Goal: Information Seeking & Learning: Learn about a topic

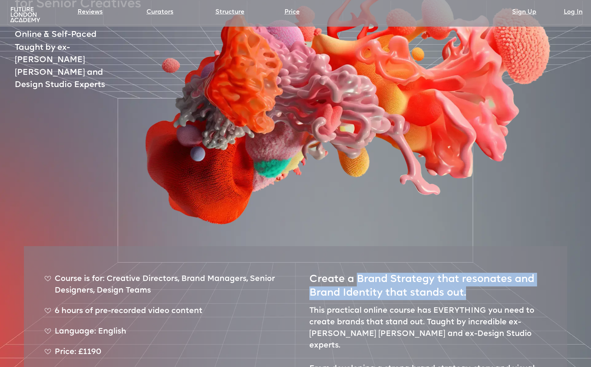
scroll to position [128, 0]
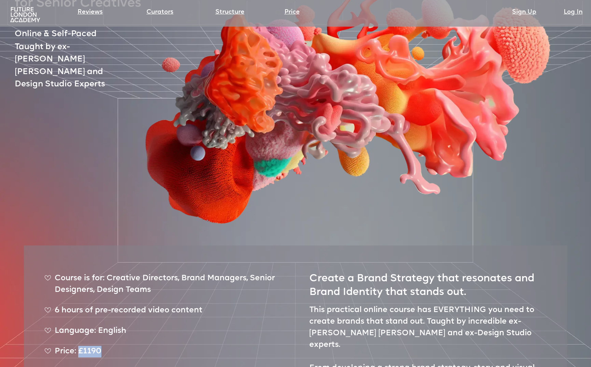
drag, startPoint x: 102, startPoint y: 326, endPoint x: 80, endPoint y: 326, distance: 22.2
click at [80, 346] on div "Price: £1190" at bounding box center [163, 354] width 238 height 17
copy div "£1190"
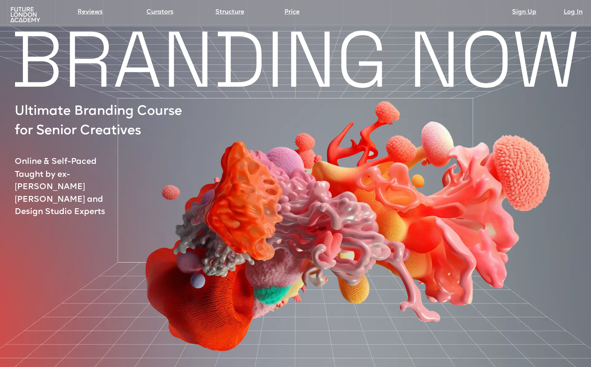
scroll to position [0, 0]
click at [18, 15] on img at bounding box center [25, 14] width 33 height 17
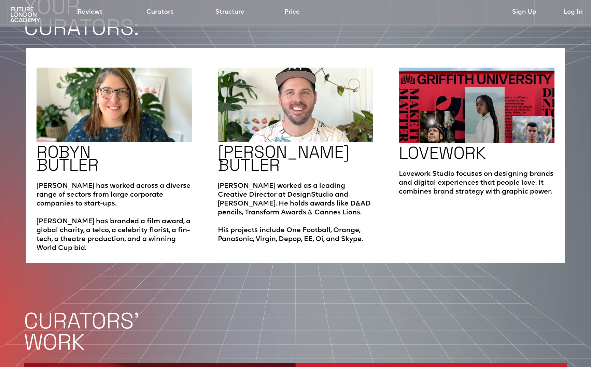
scroll to position [1201, 0]
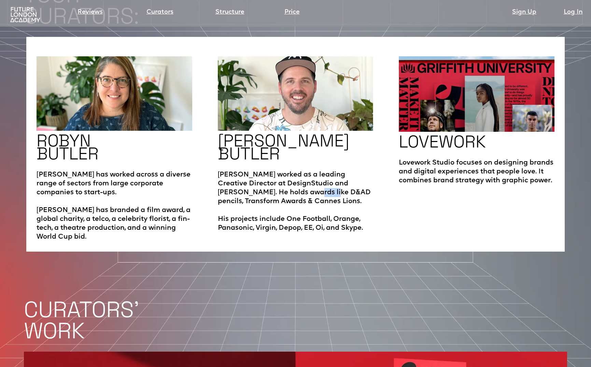
drag, startPoint x: 272, startPoint y: 168, endPoint x: 297, endPoint y: 170, distance: 25.0
click at [297, 170] on p "[PERSON_NAME] worked as a leading Creative Director at DesignStudio and [PERSON…" at bounding box center [296, 197] width 156 height 69
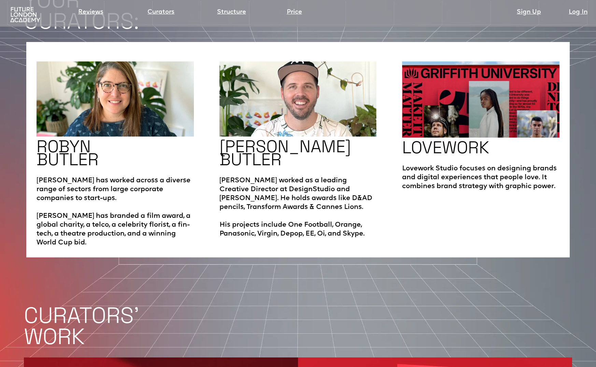
drag, startPoint x: 463, startPoint y: 182, endPoint x: 464, endPoint y: 175, distance: 7.3
click at [463, 182] on div "LOVEWORK Lovework Studio focuses on designing brands and digital experiences th…" at bounding box center [480, 154] width 157 height 186
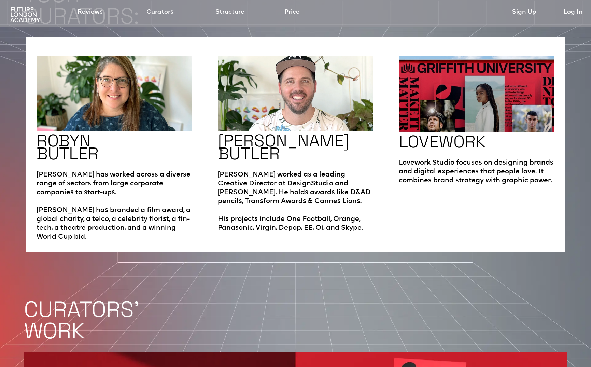
click at [450, 99] on img at bounding box center [477, 93] width 156 height 75
drag, startPoint x: 362, startPoint y: 203, endPoint x: 286, endPoint y: 192, distance: 77.3
click at [286, 192] on p "[PERSON_NAME] worked as a leading Creative Director at DesignStudio and [PERSON…" at bounding box center [296, 197] width 156 height 69
copy p "One Football, Orange, Panasonic, Virgin, Depop, EE, Oi, and Skype."
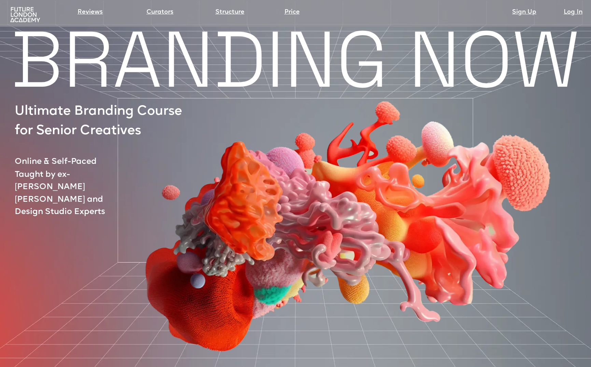
scroll to position [0, 0]
click at [149, 49] on img at bounding box center [343, 186] width 498 height 343
click at [13, 115] on div "BRANDING NOW Ultimate Branding Course for Senior Creatives Online & Self-Paced …" at bounding box center [295, 278] width 591 height 501
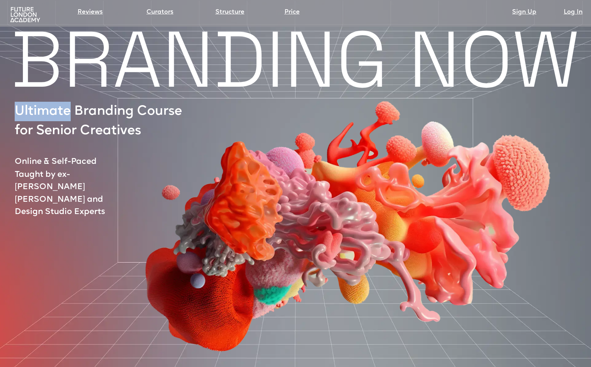
click at [13, 115] on div "BRANDING NOW Ultimate Branding Course for Senior Creatives Online & Self-Paced …" at bounding box center [295, 278] width 591 height 501
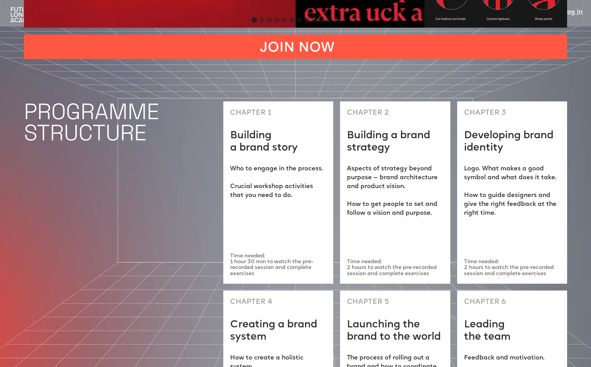
scroll to position [1861, 0]
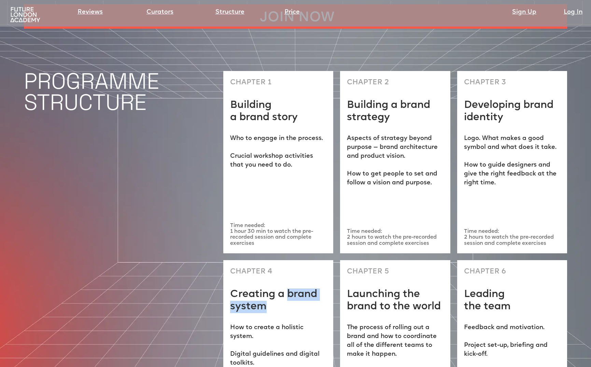
drag, startPoint x: 288, startPoint y: 266, endPoint x: 298, endPoint y: 276, distance: 14.2
click at [298, 288] on h2 "Creating a brand system" at bounding box center [278, 300] width 96 height 25
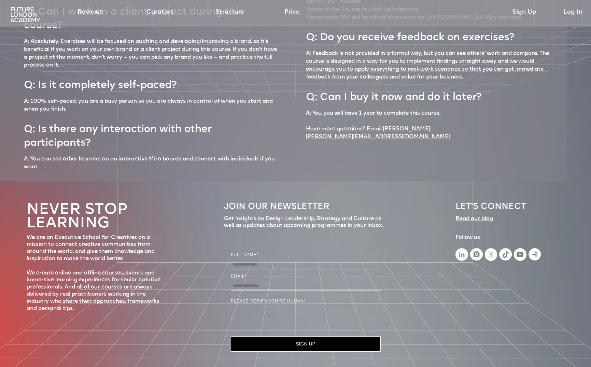
scroll to position [3043, 0]
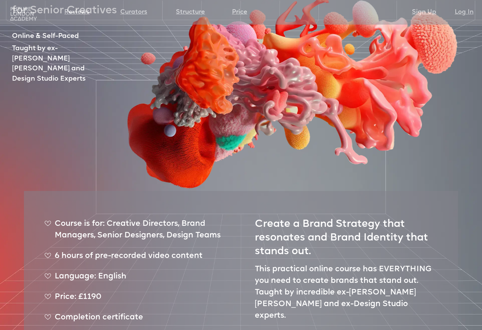
scroll to position [110, 0]
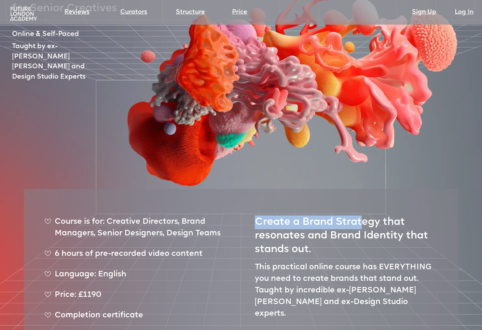
drag, startPoint x: 360, startPoint y: 200, endPoint x: 316, endPoint y: 193, distance: 44.6
click at [316, 209] on h2 "Create a Brand Strategy that resonates and Brand Identity that stands out." at bounding box center [346, 232] width 183 height 47
click at [344, 209] on h2 "Create a Brand Strategy that resonates and Brand Identity that stands out." at bounding box center [346, 232] width 183 height 47
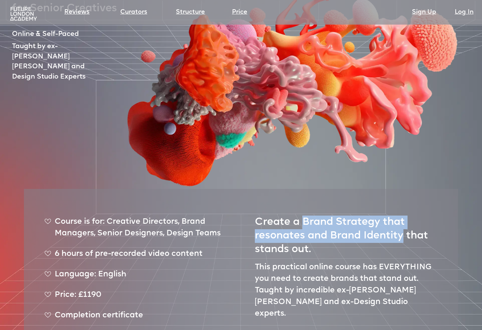
drag, startPoint x: 403, startPoint y: 216, endPoint x: 304, endPoint y: 198, distance: 100.5
click at [304, 209] on h2 "Create a Brand Strategy that resonates and Brand Identity that stands out." at bounding box center [346, 232] width 183 height 47
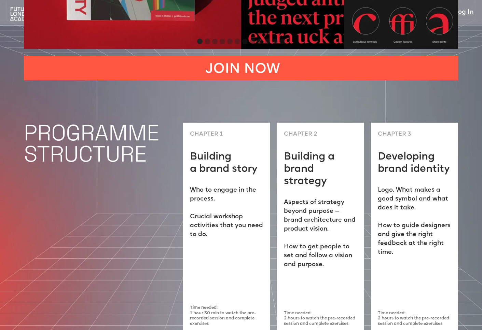
scroll to position [1696, 0]
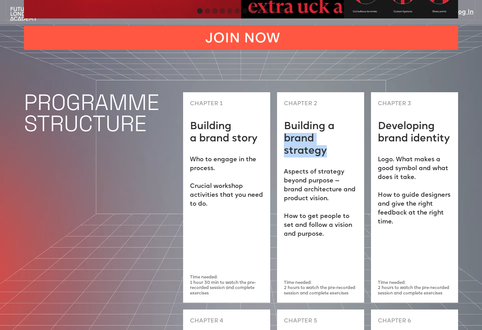
drag, startPoint x: 286, startPoint y: 109, endPoint x: 330, endPoint y: 125, distance: 46.5
click at [330, 125] on h2 "Building a brand strategy" at bounding box center [320, 138] width 73 height 37
copy h2 "brand strategy"
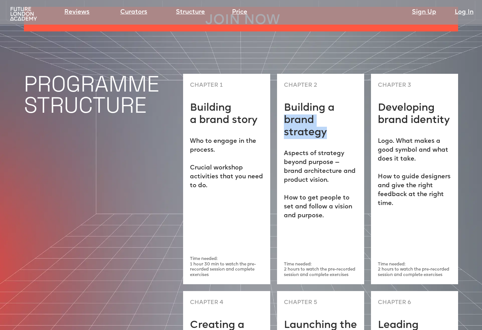
scroll to position [1762, 0]
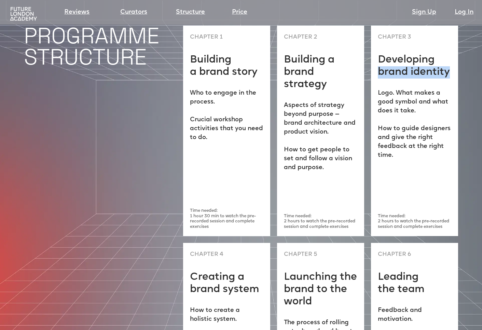
drag, startPoint x: 379, startPoint y: 46, endPoint x: 451, endPoint y: 49, distance: 72.4
click at [451, 49] on div "CHAPTER 3 Developing brand identity Logo. What makes a good symbol and what doe…" at bounding box center [414, 131] width 87 height 210
copy h2 "brand identity"
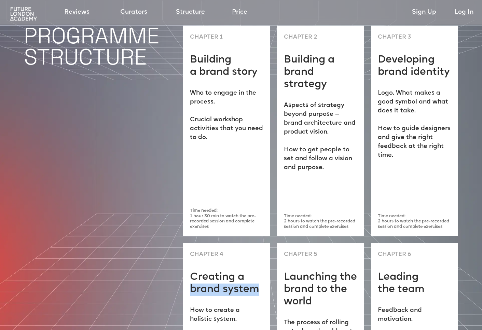
drag, startPoint x: 192, startPoint y: 267, endPoint x: 257, endPoint y: 269, distance: 64.5
click at [257, 271] on h2 "Creating a brand system" at bounding box center [226, 283] width 73 height 25
copy h2 "brand system"
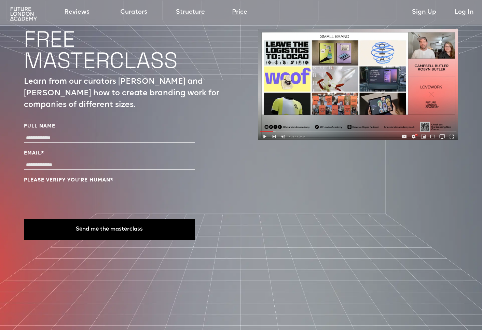
scroll to position [2259, 0]
